Goal: Communication & Community: Answer question/provide support

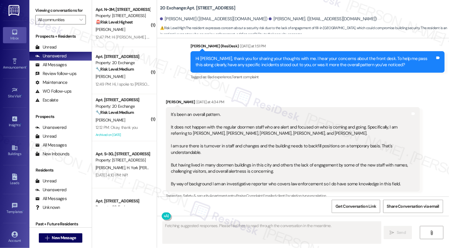
scroll to position [1461, 0]
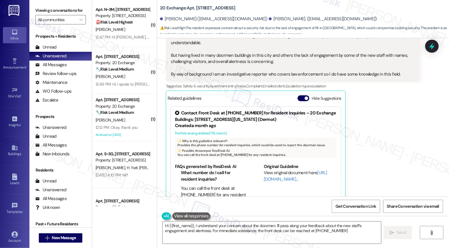
type textarea "Hi {{first_name}}, I understand your concern about the doormen. I'll pass along…"
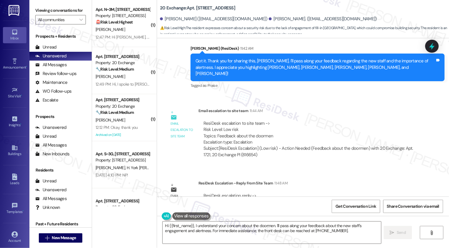
scroll to position [1644, 0]
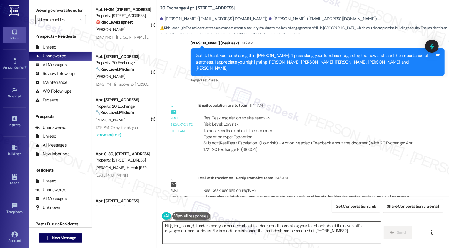
click at [203, 232] on textarea "Hi {{first_name}}, I understand your concern about the doormen. I'll pass along…" at bounding box center [272, 232] width 218 height 22
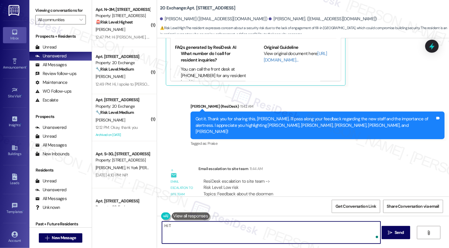
scroll to position [1580, 0]
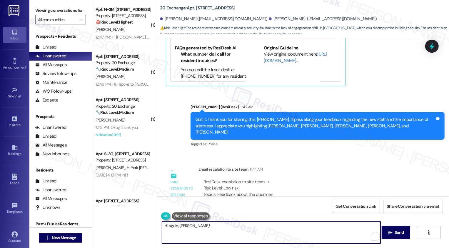
paste textarea "please let them know we are sorry to hear, and we diligently looking for better…"
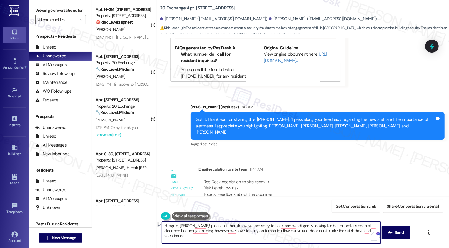
drag, startPoint x: 192, startPoint y: 226, endPoint x: 271, endPoint y: 226, distance: 79.6
click at [271, 226] on textarea "Hi again, [PERSON_NAME]! please let them know we are sorry to hear, and we dili…" at bounding box center [271, 232] width 218 height 22
click at [276, 233] on textarea "Hi again, [PERSON_NAME]! The team has updated me that they are diligently looki…" at bounding box center [271, 232] width 218 height 22
click at [289, 227] on textarea "Hi again, [PERSON_NAME]! The team has updated me that they are diligently looki…" at bounding box center [271, 232] width 218 height 22
click at [218, 227] on textarea "Hi again, [PERSON_NAME]! The team has updated me that they are diligently looki…" at bounding box center [271, 232] width 218 height 22
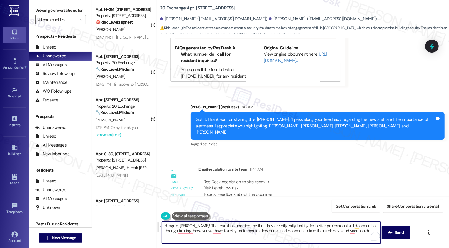
drag, startPoint x: 191, startPoint y: 225, endPoint x: 236, endPoint y: 244, distance: 48.4
click at [237, 244] on div "Hi again, [PERSON_NAME]! The team has updated me that they are diligently looki…" at bounding box center [271, 232] width 219 height 23
paste textarea "I’m sorry to hear about your concerns with the doorman situation. Please know w…"
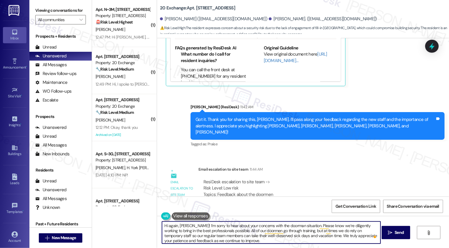
click at [194, 227] on textarea "Hi again, [PERSON_NAME]! I’m sorry to hear about your concerns with the doorman…" at bounding box center [271, 232] width 218 height 22
type textarea "Hi again, [PERSON_NAME]! We're so sorry to hear about your concerns with the do…"
click at [242, 241] on textarea "Hi again, [PERSON_NAME]! We're so sorry to hear about your concerns with the do…" at bounding box center [271, 232] width 218 height 22
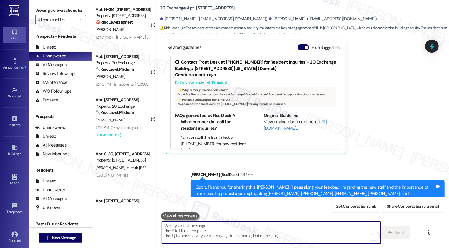
scroll to position [1703, 0]
